Goal: Task Accomplishment & Management: Use online tool/utility

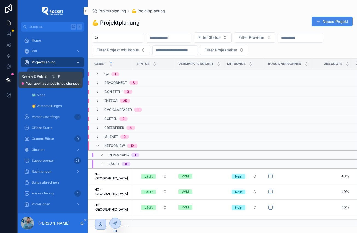
click at [10, 81] on icon at bounding box center [8, 79] width 5 height 5
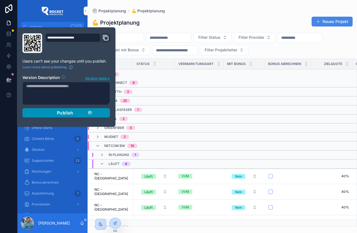
click at [61, 112] on span "Publish" at bounding box center [65, 112] width 16 height 5
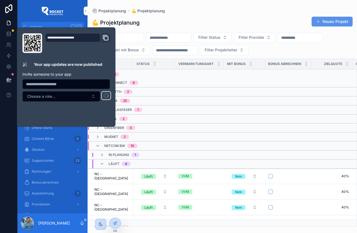
click at [226, 21] on div "💪 Projektplanung Neues Projekt" at bounding box center [222, 22] width 261 height 13
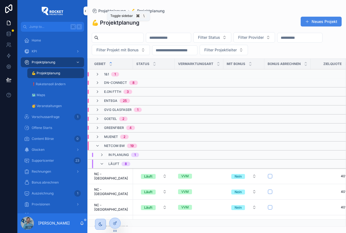
click at [85, 11] on icon "scrollable content" at bounding box center [86, 11] width 4 height 4
